Goal: Browse casually

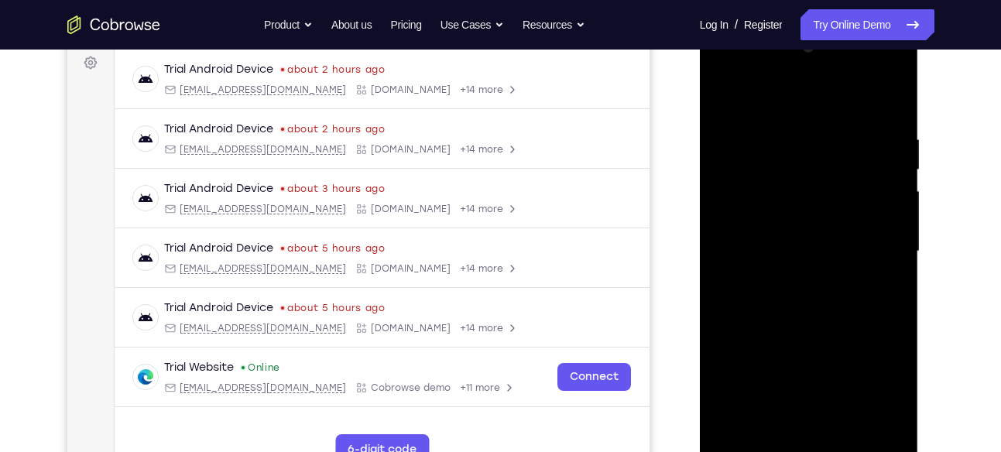
scroll to position [225, 0]
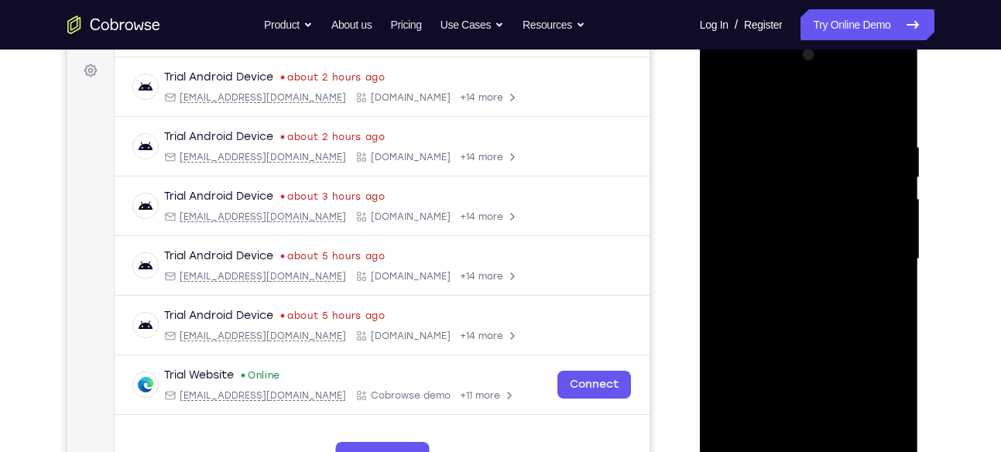
click at [876, 76] on div at bounding box center [809, 260] width 195 height 434
click at [728, 77] on div at bounding box center [809, 260] width 195 height 434
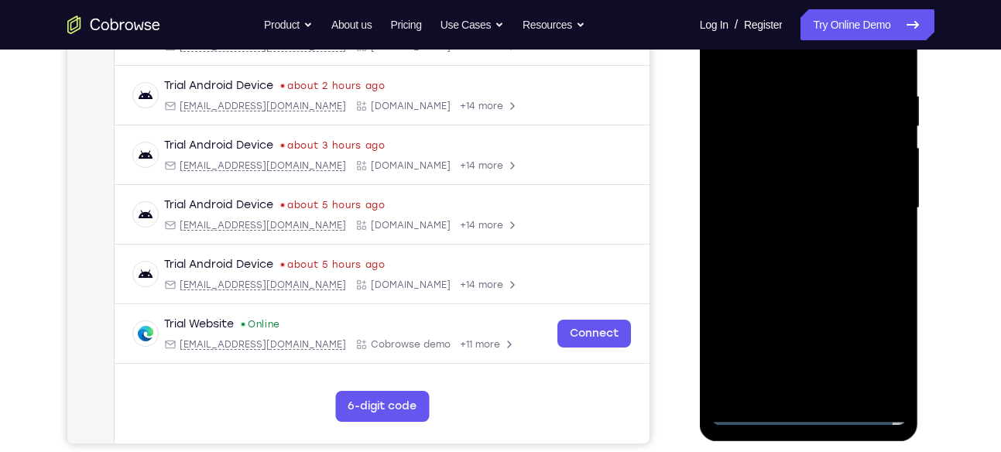
scroll to position [277, 0]
click at [872, 199] on div at bounding box center [809, 208] width 195 height 434
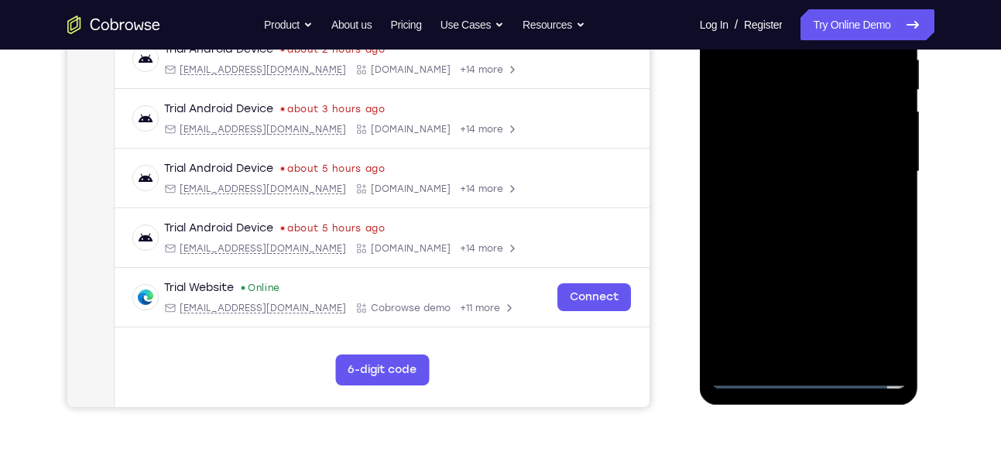
scroll to position [314, 0]
click at [795, 199] on div at bounding box center [809, 171] width 195 height 434
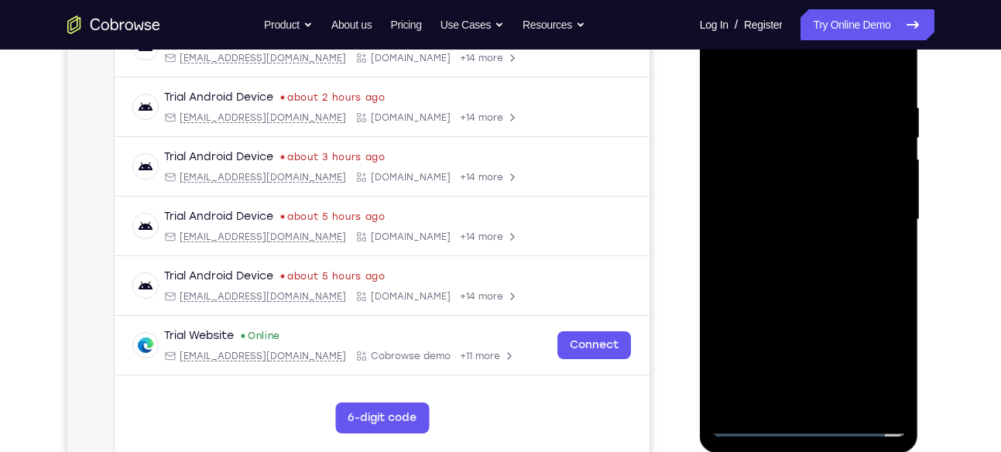
scroll to position [252, 0]
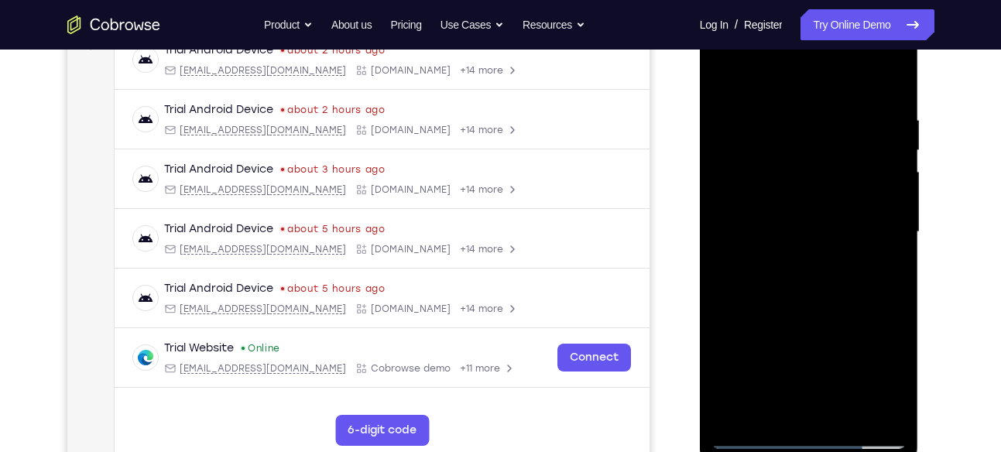
click at [767, 213] on div at bounding box center [809, 232] width 195 height 434
click at [808, 352] on div at bounding box center [809, 232] width 195 height 434
click at [765, 199] on div at bounding box center [809, 232] width 195 height 434
click at [811, 238] on div at bounding box center [809, 232] width 195 height 434
click at [797, 284] on div at bounding box center [809, 232] width 195 height 434
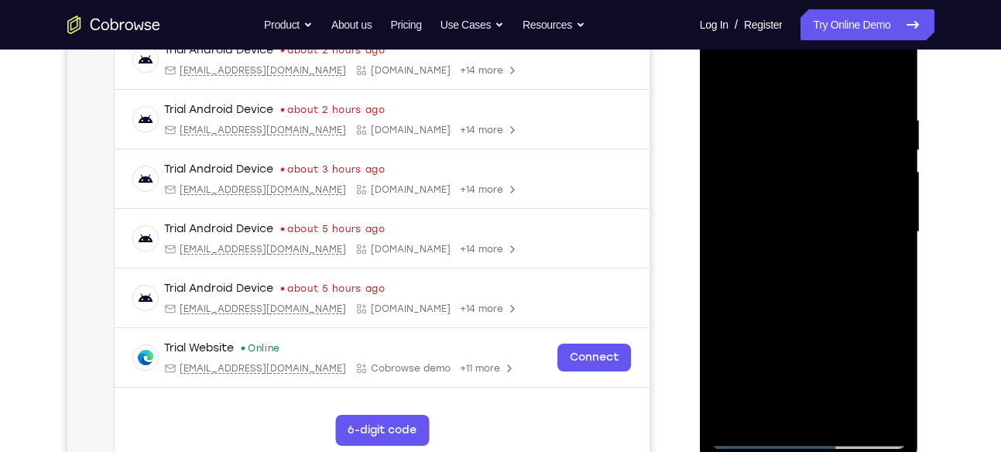
click at [843, 296] on div at bounding box center [809, 232] width 195 height 434
click at [897, 67] on div at bounding box center [809, 232] width 195 height 434
click at [732, 72] on div at bounding box center [809, 232] width 195 height 434
click at [774, 104] on div at bounding box center [809, 232] width 195 height 434
click at [888, 173] on div at bounding box center [809, 232] width 195 height 434
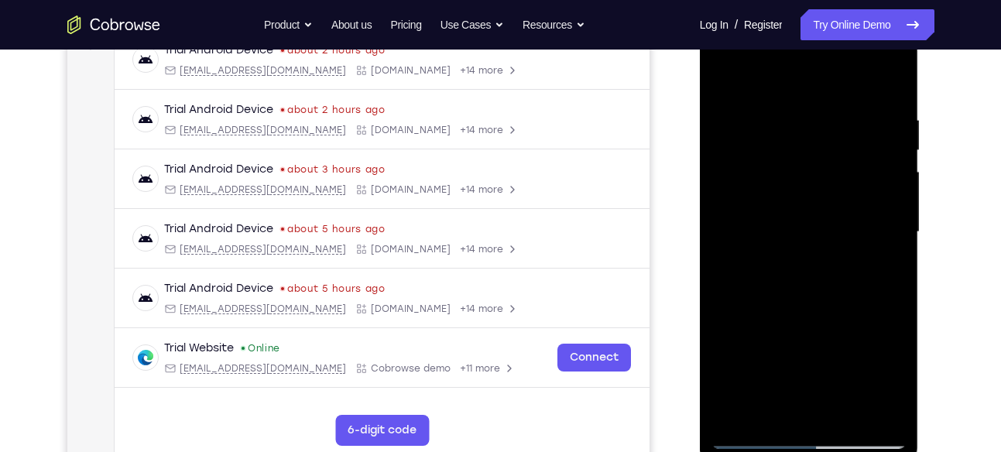
click at [745, 211] on div at bounding box center [809, 232] width 195 height 434
click at [889, 216] on div at bounding box center [809, 232] width 195 height 434
click at [888, 84] on div at bounding box center [809, 232] width 195 height 434
click at [832, 113] on div at bounding box center [809, 232] width 195 height 434
click at [880, 189] on div at bounding box center [809, 232] width 195 height 434
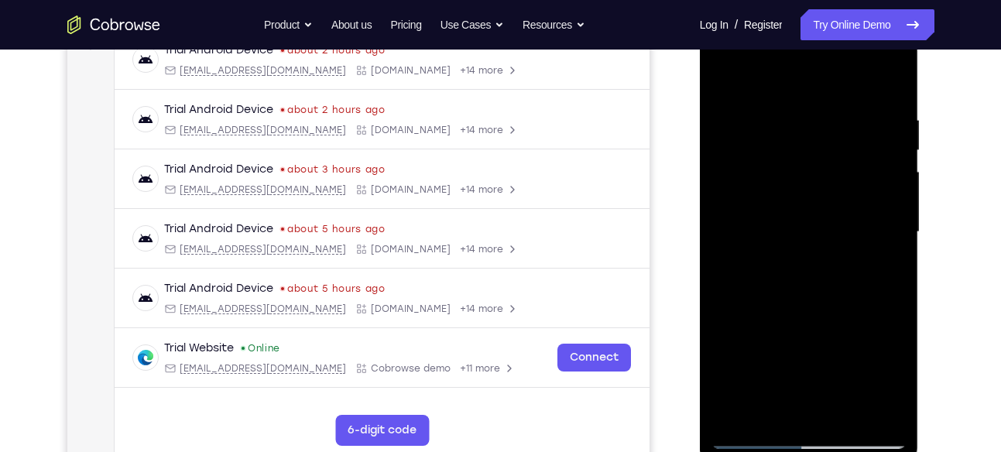
click at [880, 189] on div at bounding box center [809, 232] width 195 height 434
click at [897, 115] on div at bounding box center [809, 232] width 195 height 434
click at [893, 122] on div at bounding box center [809, 232] width 195 height 434
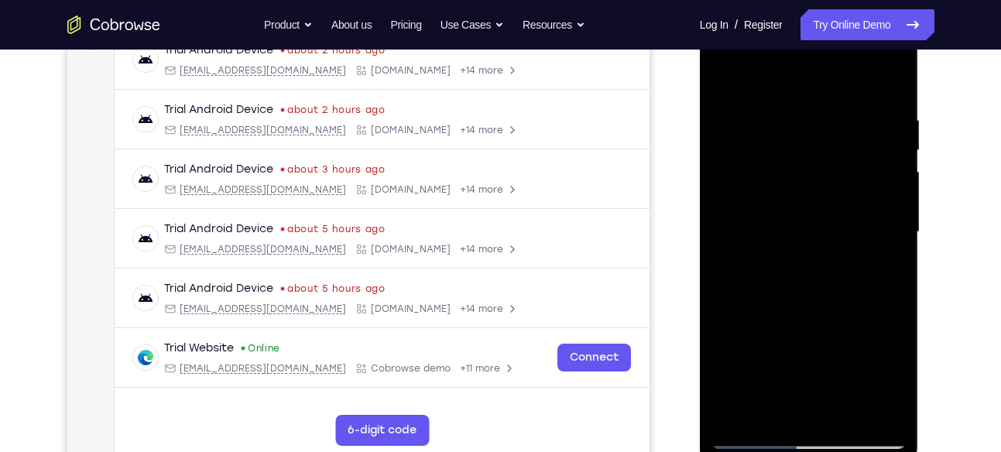
click at [893, 122] on div at bounding box center [809, 232] width 195 height 434
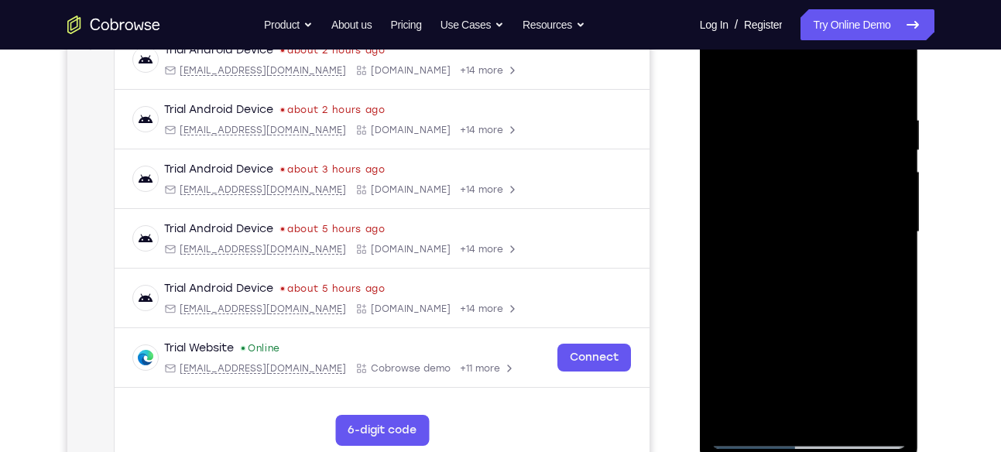
click at [893, 122] on div at bounding box center [809, 232] width 195 height 434
click at [728, 138] on div at bounding box center [809, 232] width 195 height 434
click at [890, 409] on div at bounding box center [809, 232] width 195 height 434
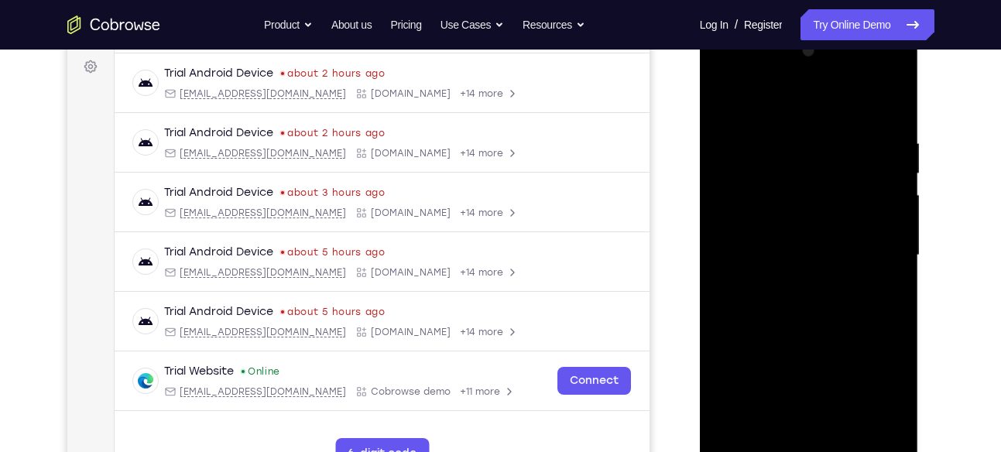
scroll to position [225, 0]
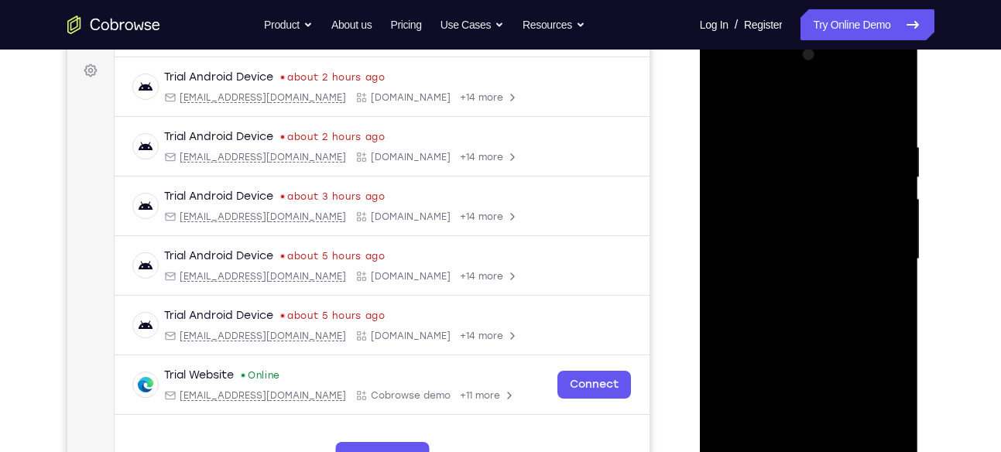
drag, startPoint x: 876, startPoint y: 253, endPoint x: 862, endPoint y: 197, distance: 58.4
click at [862, 197] on div at bounding box center [809, 260] width 195 height 434
click at [890, 107] on div at bounding box center [809, 260] width 195 height 434
click at [724, 101] on div at bounding box center [809, 260] width 195 height 434
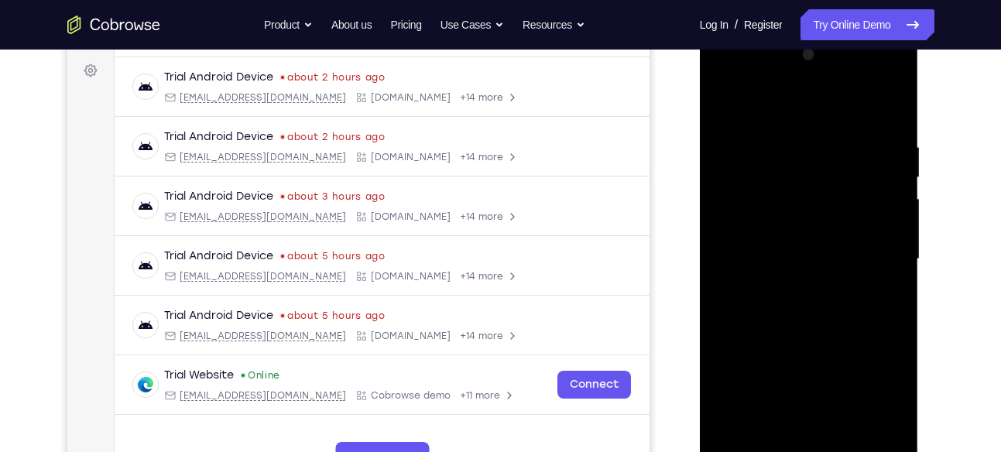
click at [890, 103] on div at bounding box center [809, 260] width 195 height 434
click at [726, 101] on div at bounding box center [809, 260] width 195 height 434
drag, startPoint x: 801, startPoint y: 150, endPoint x: 784, endPoint y: 376, distance: 226.7
click at [784, 376] on div at bounding box center [809, 260] width 195 height 434
click at [790, 149] on div at bounding box center [809, 260] width 195 height 434
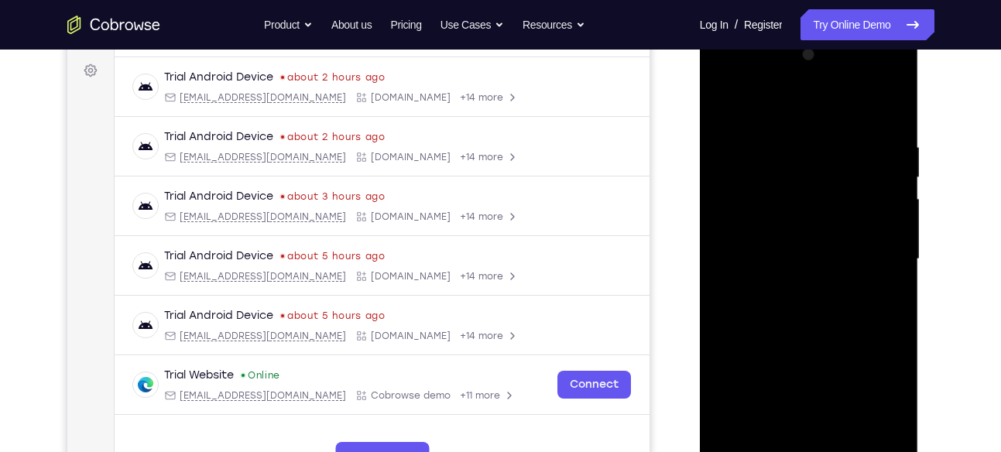
click at [891, 155] on div at bounding box center [809, 260] width 195 height 434
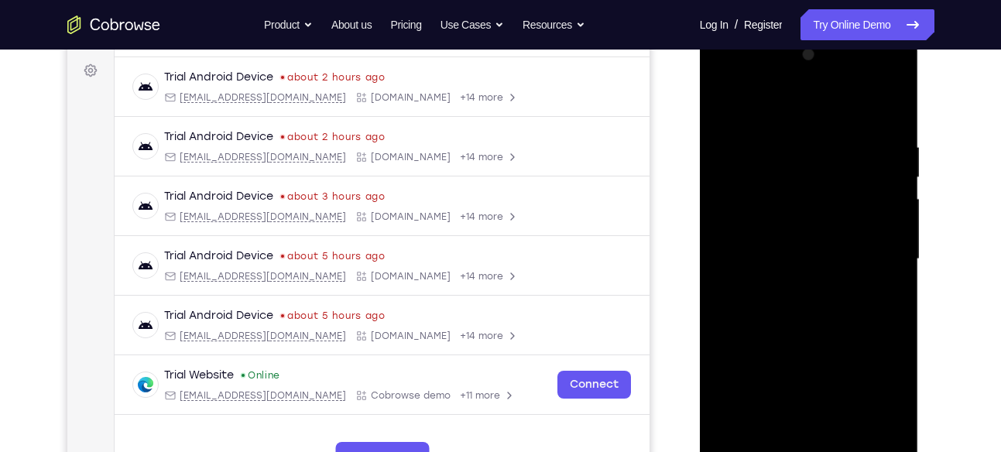
click at [891, 155] on div at bounding box center [809, 260] width 195 height 434
click at [894, 170] on div at bounding box center [809, 260] width 195 height 434
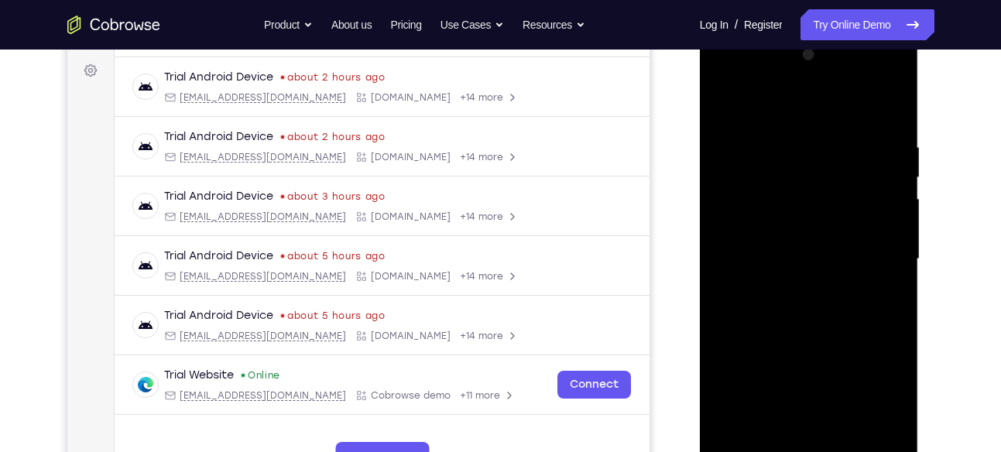
click at [894, 170] on div at bounding box center [809, 260] width 195 height 434
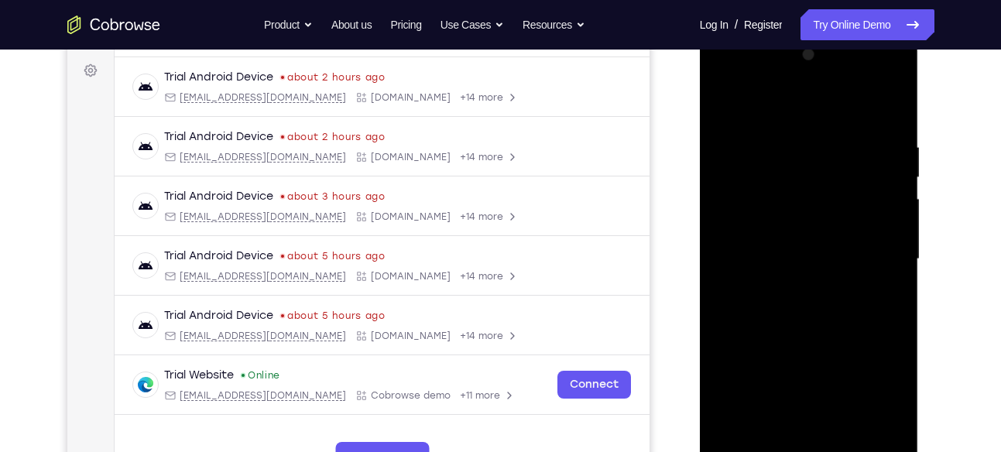
click at [894, 170] on div at bounding box center [809, 260] width 195 height 434
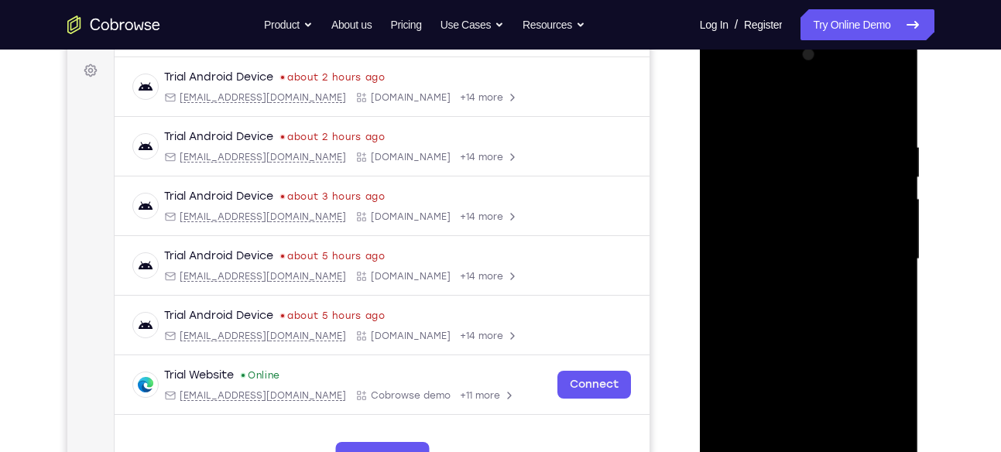
click at [894, 170] on div at bounding box center [809, 260] width 195 height 434
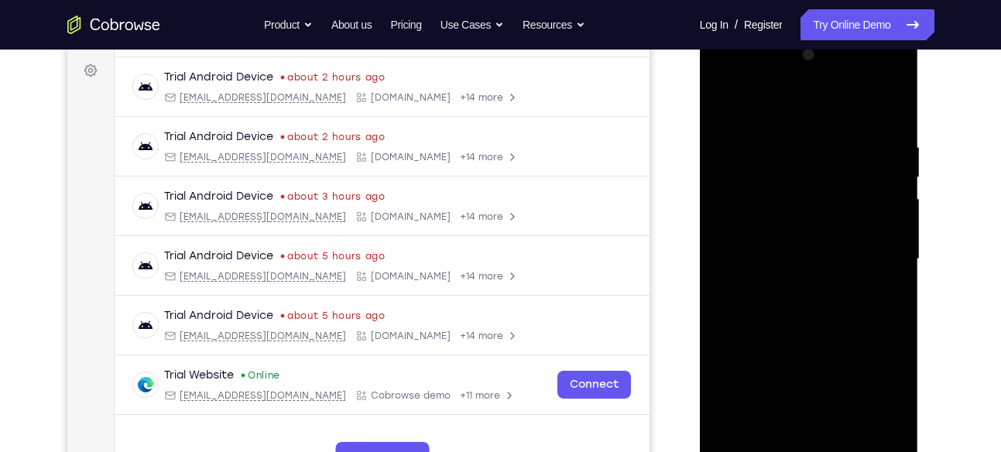
click at [894, 170] on div at bounding box center [809, 260] width 195 height 434
click at [884, 115] on div at bounding box center [809, 260] width 195 height 434
click at [851, 434] on div at bounding box center [809, 260] width 195 height 434
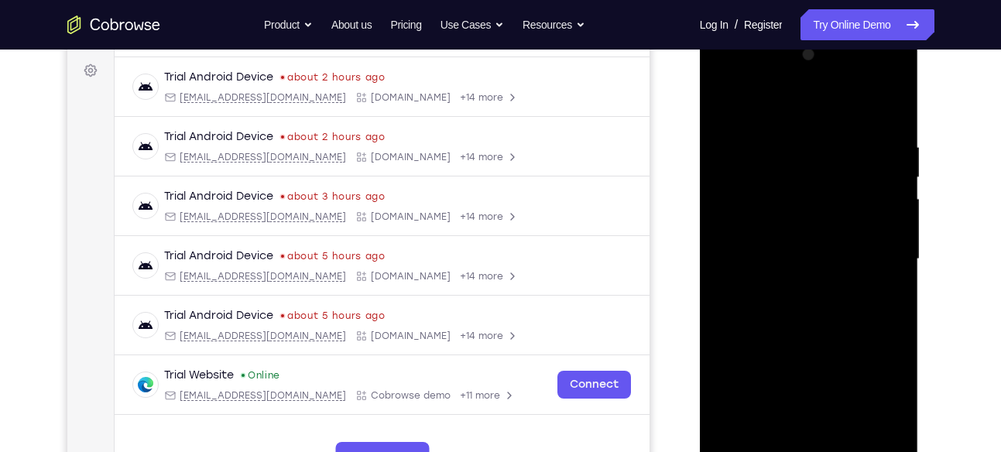
click at [814, 343] on div at bounding box center [809, 260] width 195 height 434
click at [729, 105] on div at bounding box center [809, 260] width 195 height 434
